Goal: Navigation & Orientation: Find specific page/section

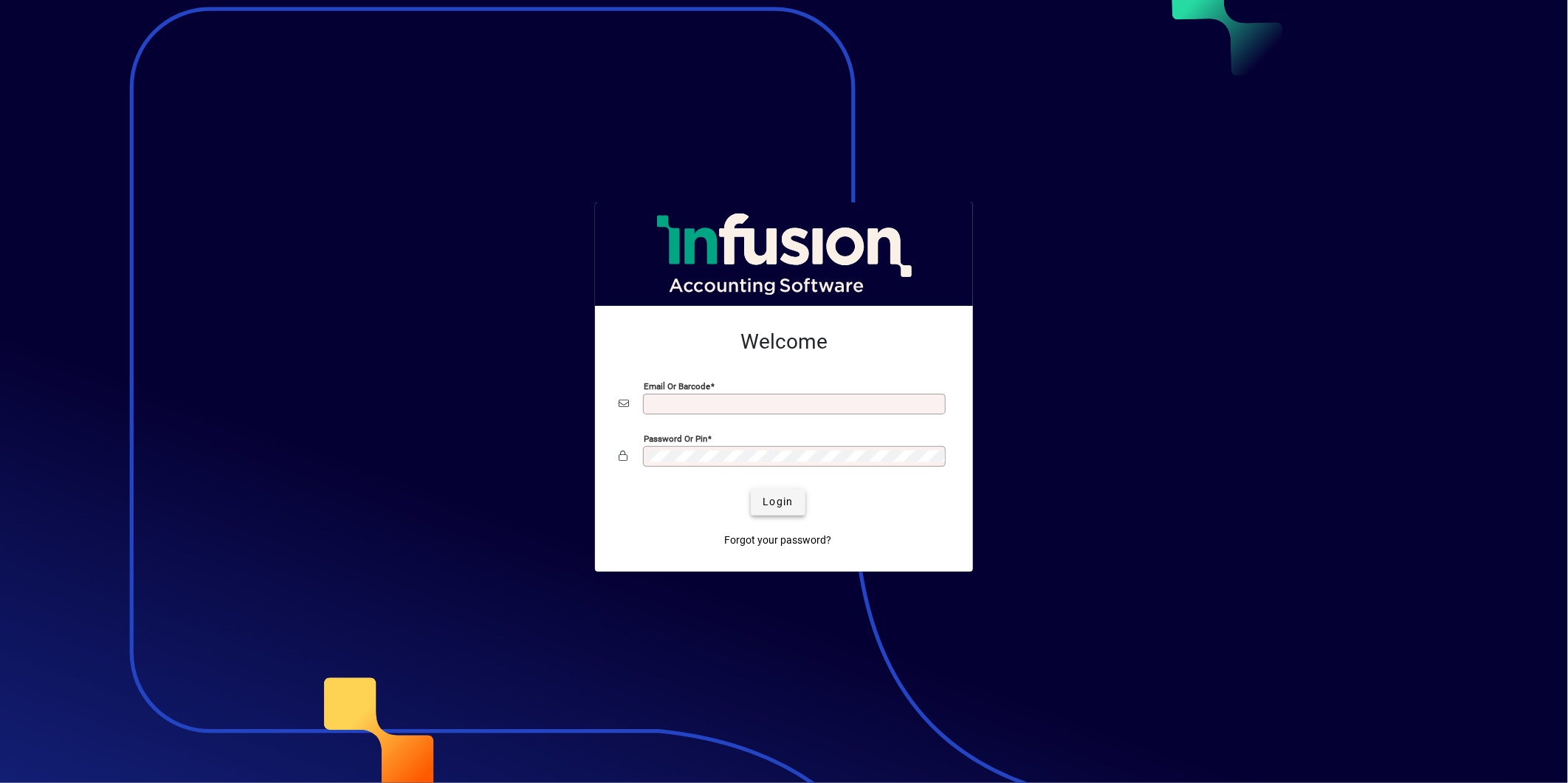
type input "**********"
click at [769, 498] on span "Login" at bounding box center [777, 502] width 30 height 16
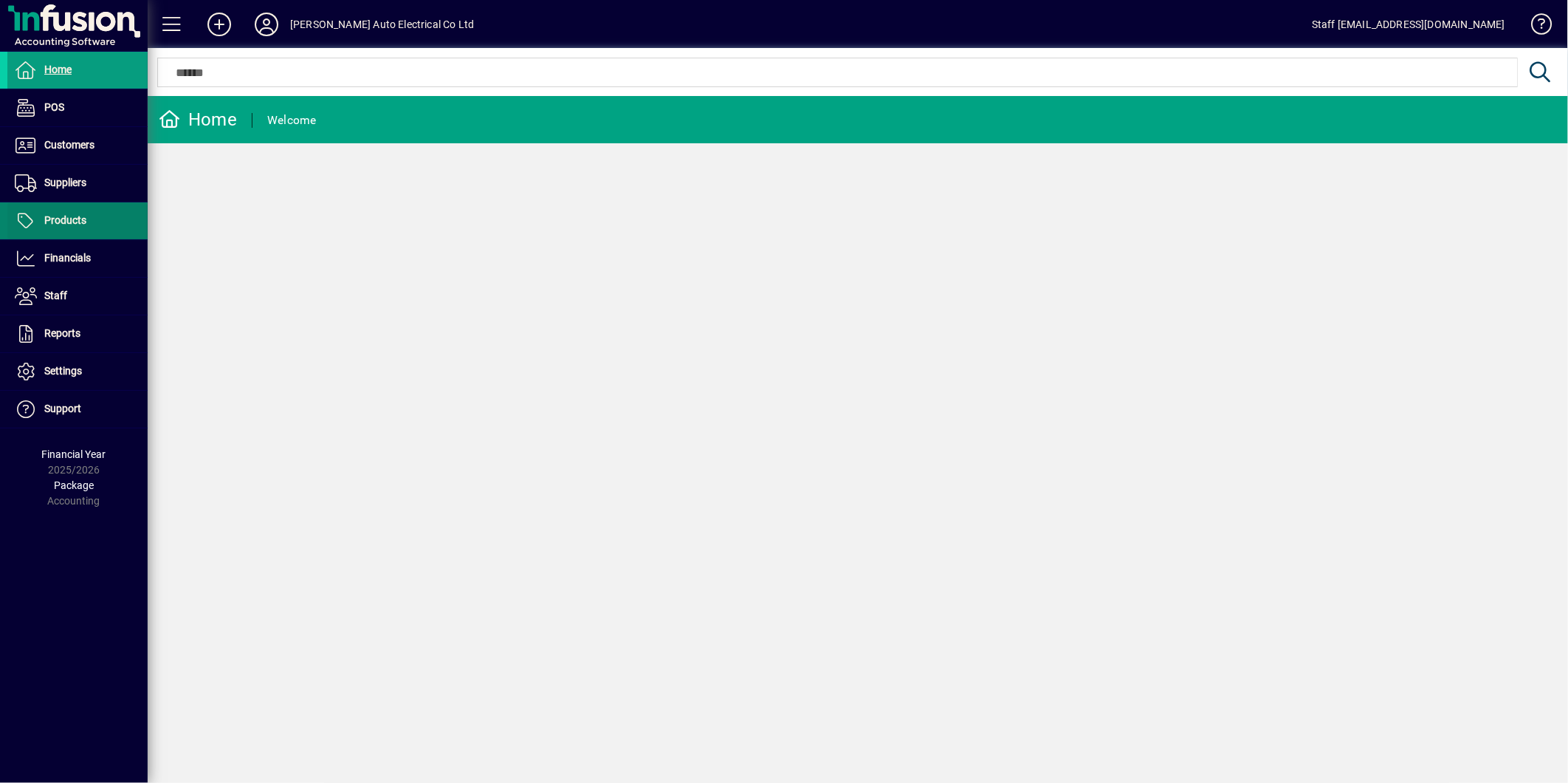
click at [57, 218] on span "Products" at bounding box center [65, 220] width 42 height 12
